Goal: Information Seeking & Learning: Learn about a topic

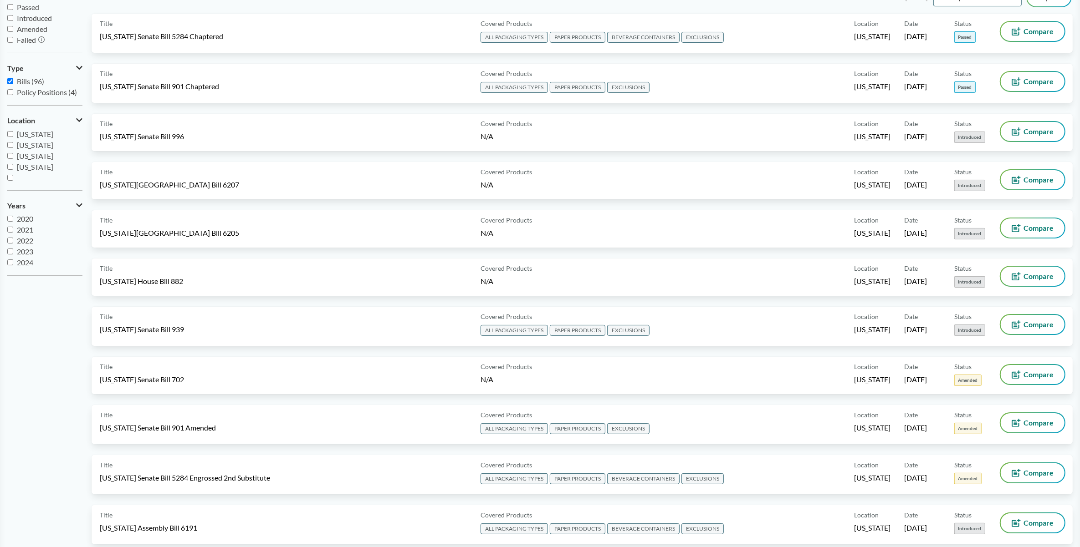
scroll to position [114, 0]
click at [8, 164] on input "[US_STATE]" at bounding box center [10, 166] width 6 height 6
checkbox input "true"
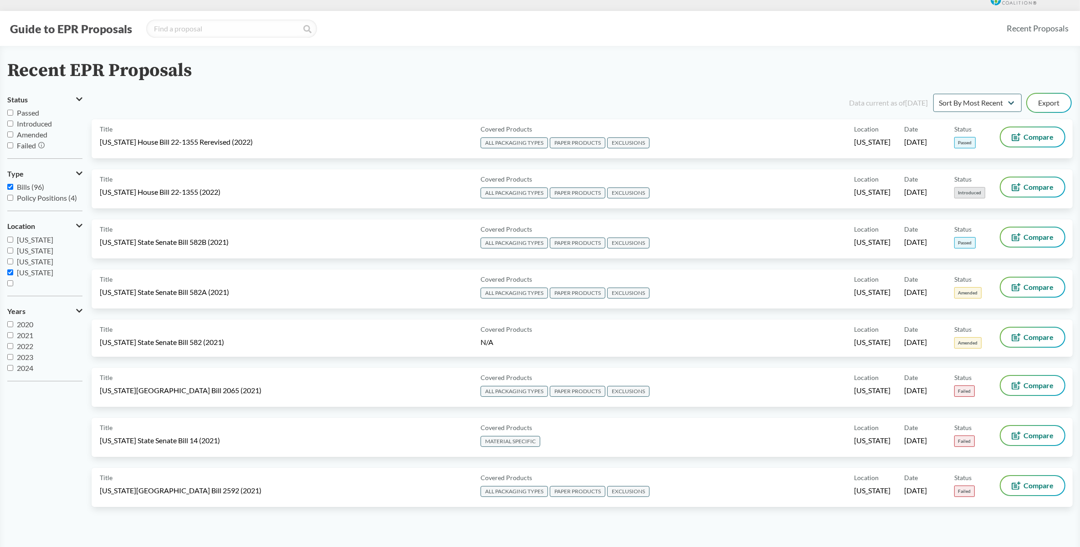
scroll to position [0, 0]
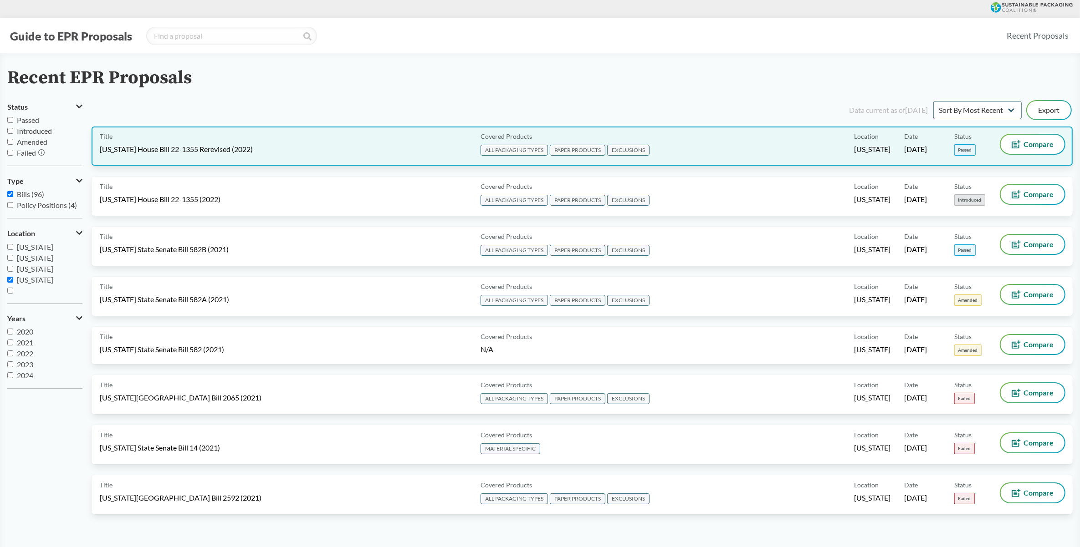
click at [678, 143] on div "Covered Products ALL PACKAGING TYPES PAPER PRODUCTS EXCLUSIONS" at bounding box center [665, 146] width 377 height 23
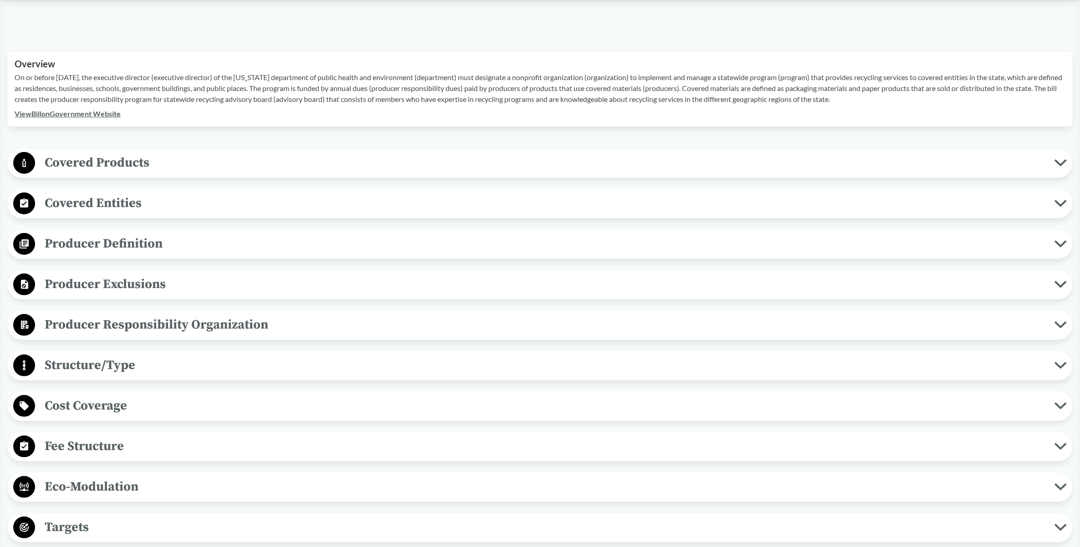
scroll to position [285, 0]
click at [33, 246] on circle at bounding box center [24, 243] width 22 height 22
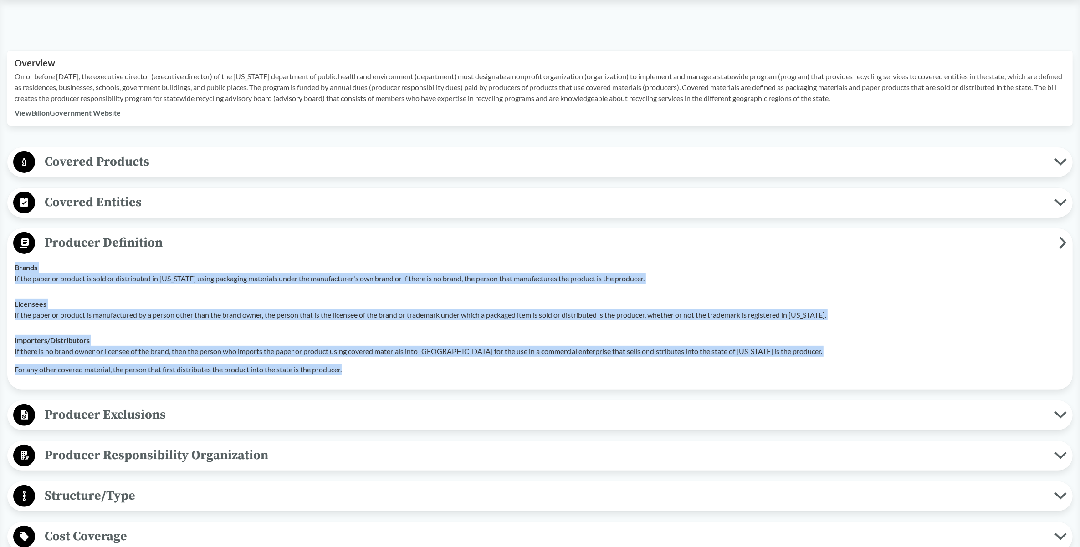
drag, startPoint x: 15, startPoint y: 267, endPoint x: 361, endPoint y: 370, distance: 361.2
click at [361, 370] on tbody "Brands If the paper or product is sold or distributed in [US_STATE] using packa…" at bounding box center [539, 318] width 1059 height 127
copy tbody "Brands If the paper or product is sold or distributed in [US_STATE] using packa…"
click at [19, 240] on circle at bounding box center [24, 243] width 22 height 22
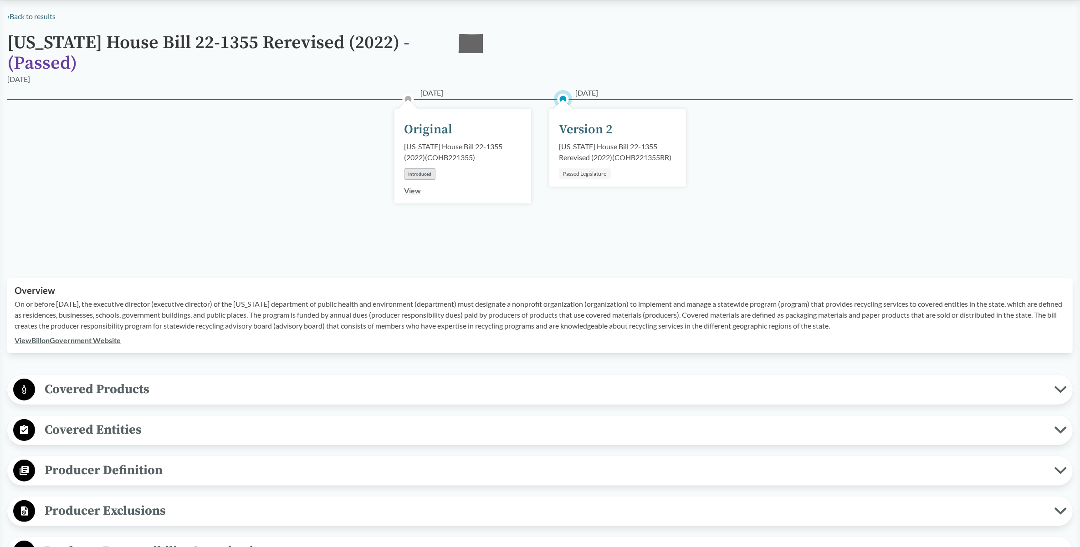
scroll to position [0, 0]
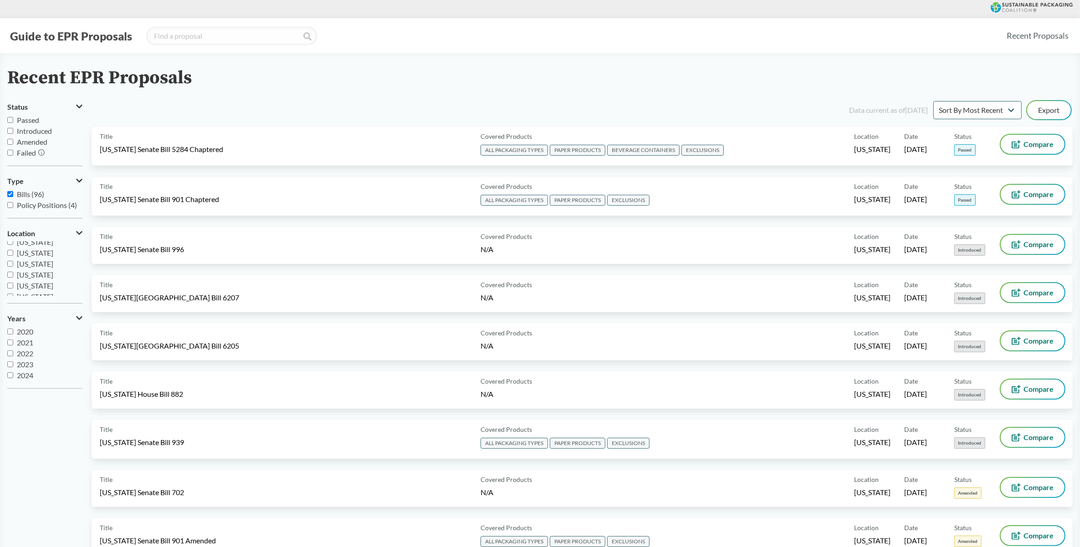
scroll to position [196, 0]
click at [7, 279] on input "[US_STATE]" at bounding box center [10, 280] width 6 height 6
checkbox input "false"
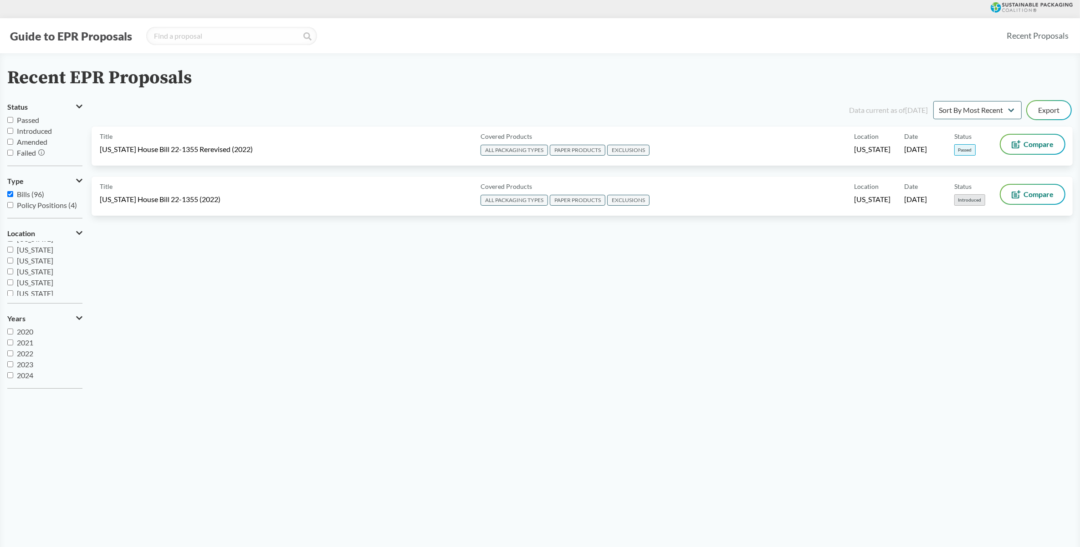
scroll to position [0, 0]
click at [10, 246] on input "[US_STATE]" at bounding box center [10, 247] width 6 height 6
checkbox input "true"
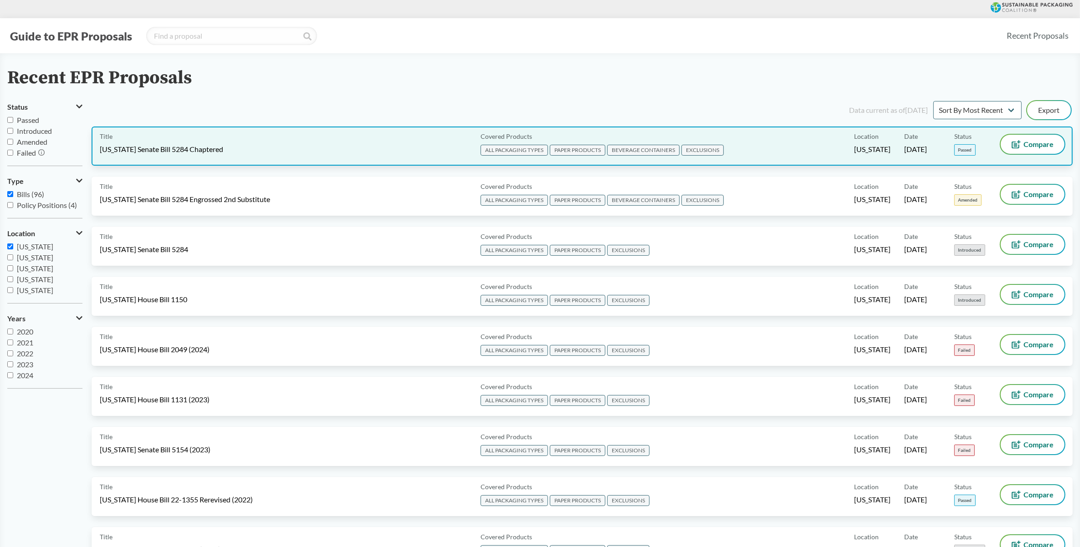
click at [773, 146] on div "Covered Products ALL PACKAGING TYPES PAPER PRODUCTS BEVERAGE CONTAINERS EXCLUSI…" at bounding box center [665, 146] width 377 height 23
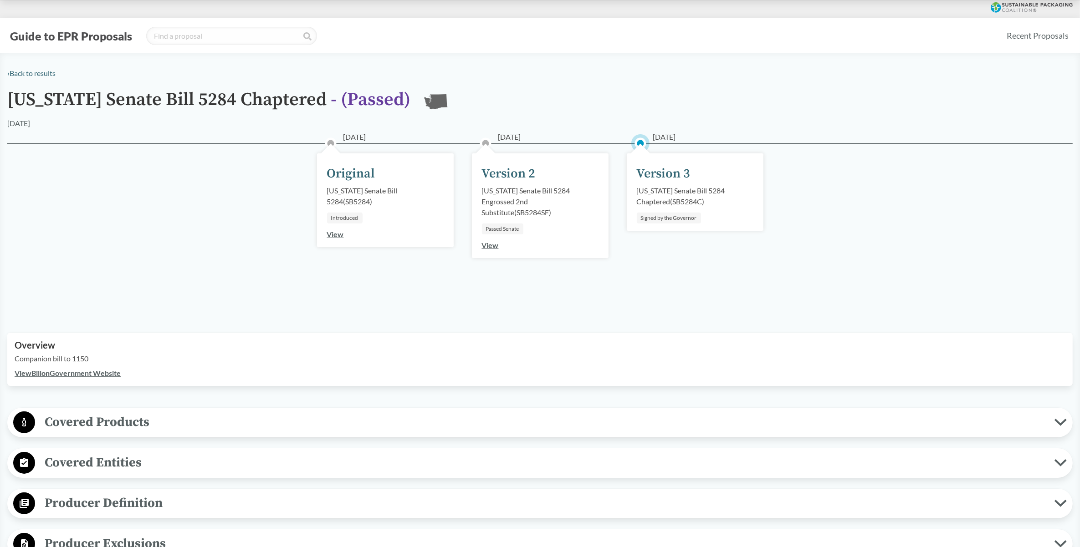
click at [663, 178] on div "Version 3" at bounding box center [664, 173] width 54 height 19
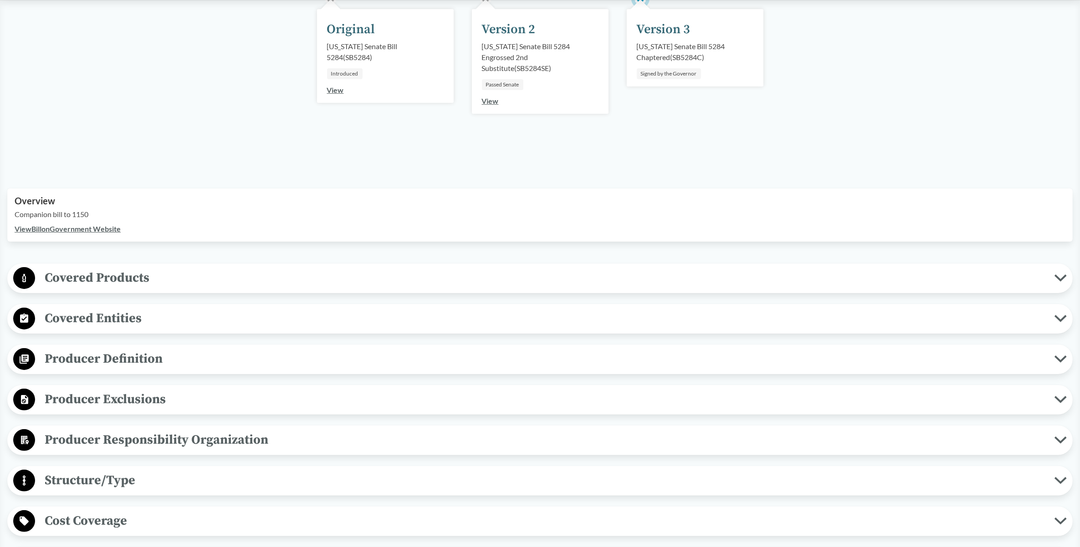
scroll to position [171, 0]
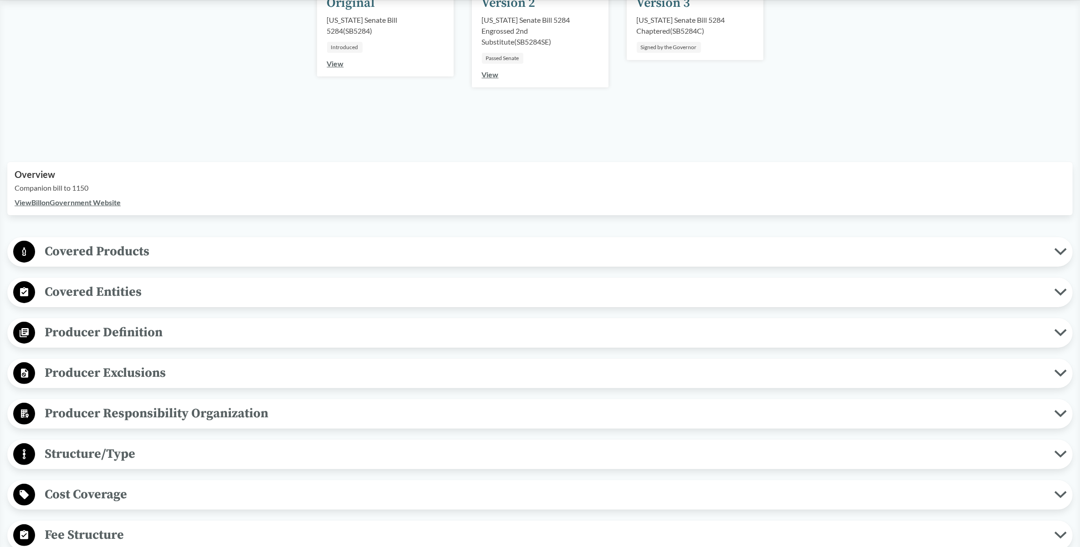
click at [20, 332] on circle at bounding box center [24, 333] width 22 height 22
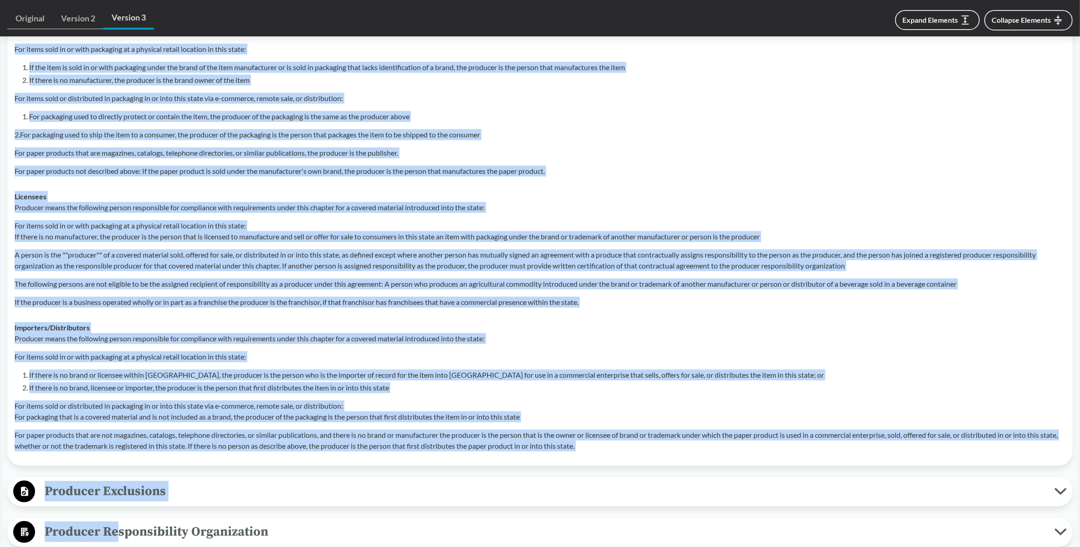
scroll to position [533, 0]
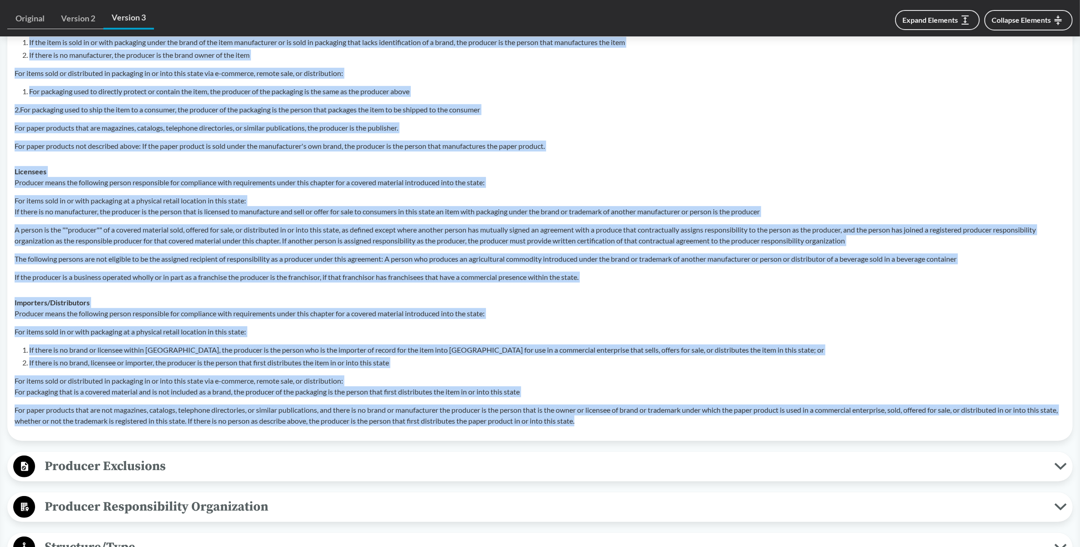
drag, startPoint x: 15, startPoint y: 185, endPoint x: 610, endPoint y: 424, distance: 641.2
click at [610, 424] on tbody "Brands Producer means the following person responsible for compliance with requ…" at bounding box center [539, 208] width 1059 height 452
copy tbody "Brands Producer means the following person responsible for compliance with requ…"
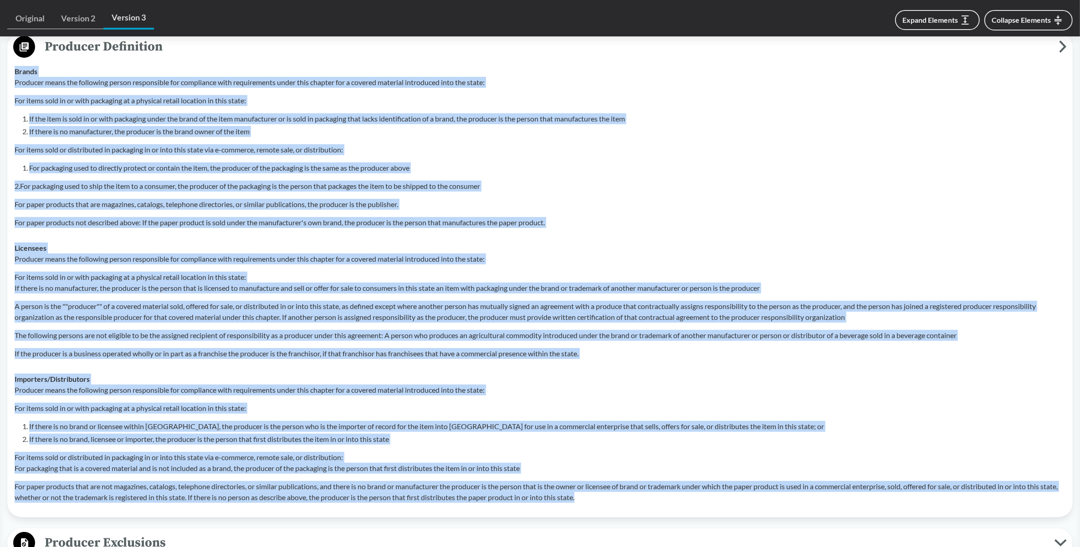
scroll to position [476, 0]
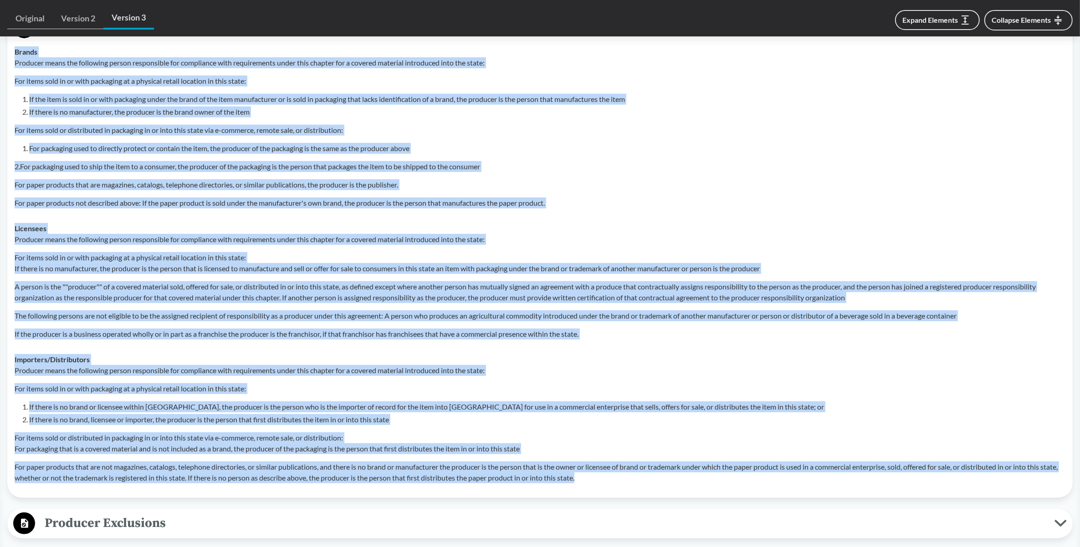
copy tbody "Brands Producer means the following person responsible for compliance with requ…"
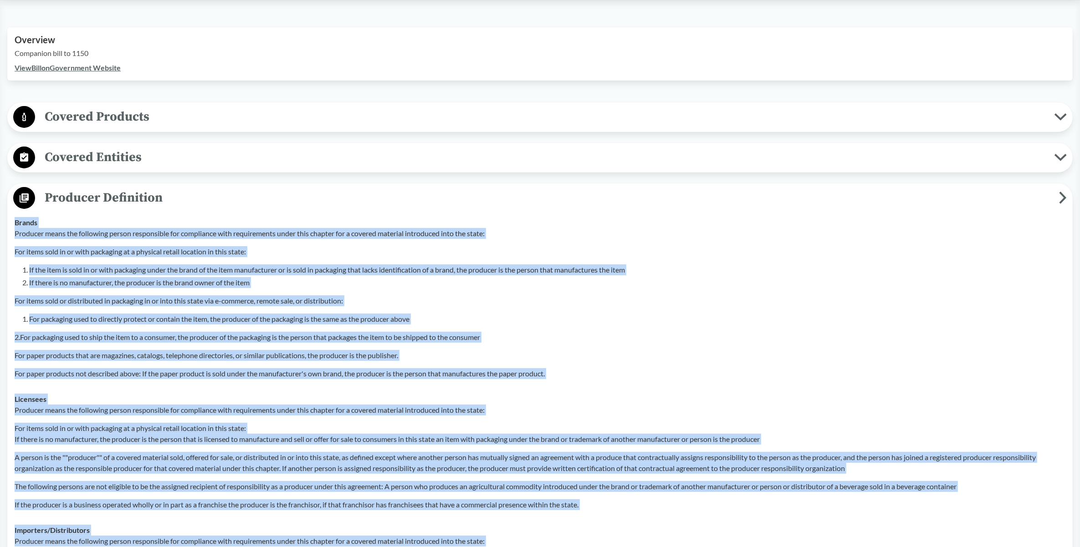
scroll to position [135, 0]
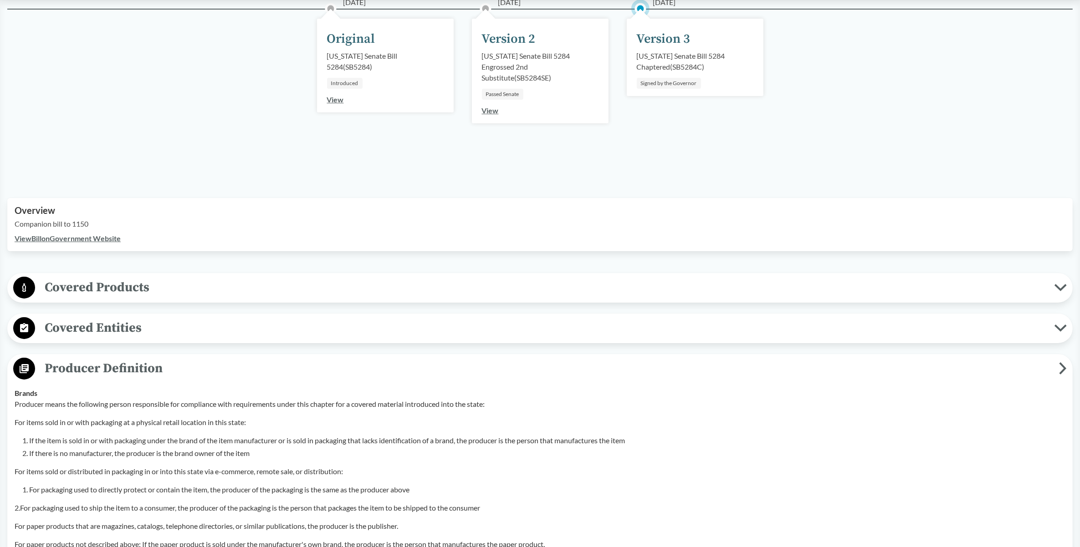
click at [747, 123] on div "[DATE] Version 3 [US_STATE] Senate Bill 5284 Chaptered ( SB5284C ) Signed by th…" at bounding box center [694, 92] width 155 height 123
